Goal: Transaction & Acquisition: Download file/media

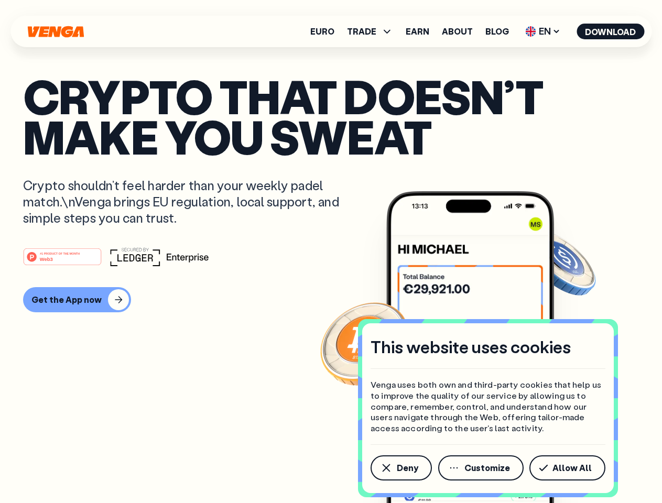
click at [331, 252] on div "#1 PRODUCT OF THE MONTH Web3" at bounding box center [331, 256] width 616 height 19
click at [400, 468] on span "Deny" at bounding box center [407, 468] width 21 height 8
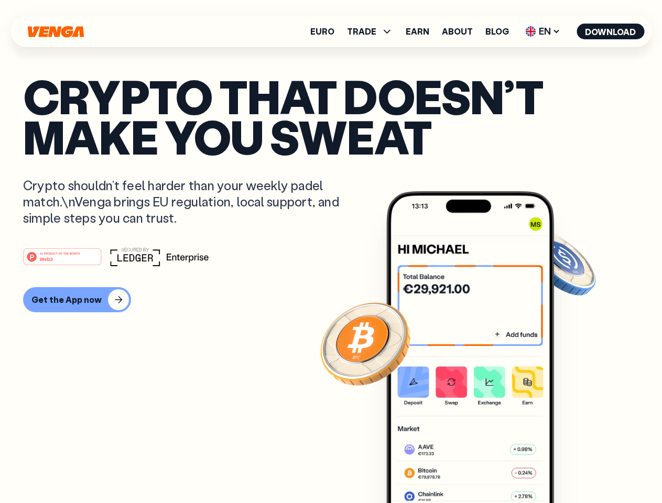
click at [482, 468] on img at bounding box center [470, 366] width 168 height 351
click at [569, 468] on article "Crypto that doesn’t make you sweat Crypto shouldn’t feel harder than your weekl…" at bounding box center [331, 272] width 616 height 393
click at [373, 31] on span "TRADE" at bounding box center [361, 31] width 29 height 8
click at [543, 31] on span "EN" at bounding box center [542, 31] width 42 height 17
click at [610, 31] on button "Download" at bounding box center [610, 32] width 68 height 16
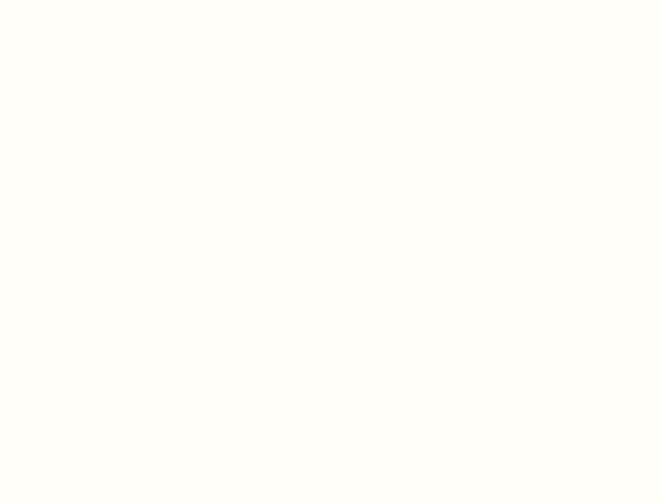
click at [331, 0] on html "This website uses cookies Venga uses both own and third-party cookies that help…" at bounding box center [331, 0] width 662 height 0
click at [75, 0] on html "This website uses cookies Venga uses both own and third-party cookies that help…" at bounding box center [331, 0] width 662 height 0
click at [64, 0] on html "This website uses cookies Venga uses both own and third-party cookies that help…" at bounding box center [331, 0] width 662 height 0
